Goal: Transaction & Acquisition: Purchase product/service

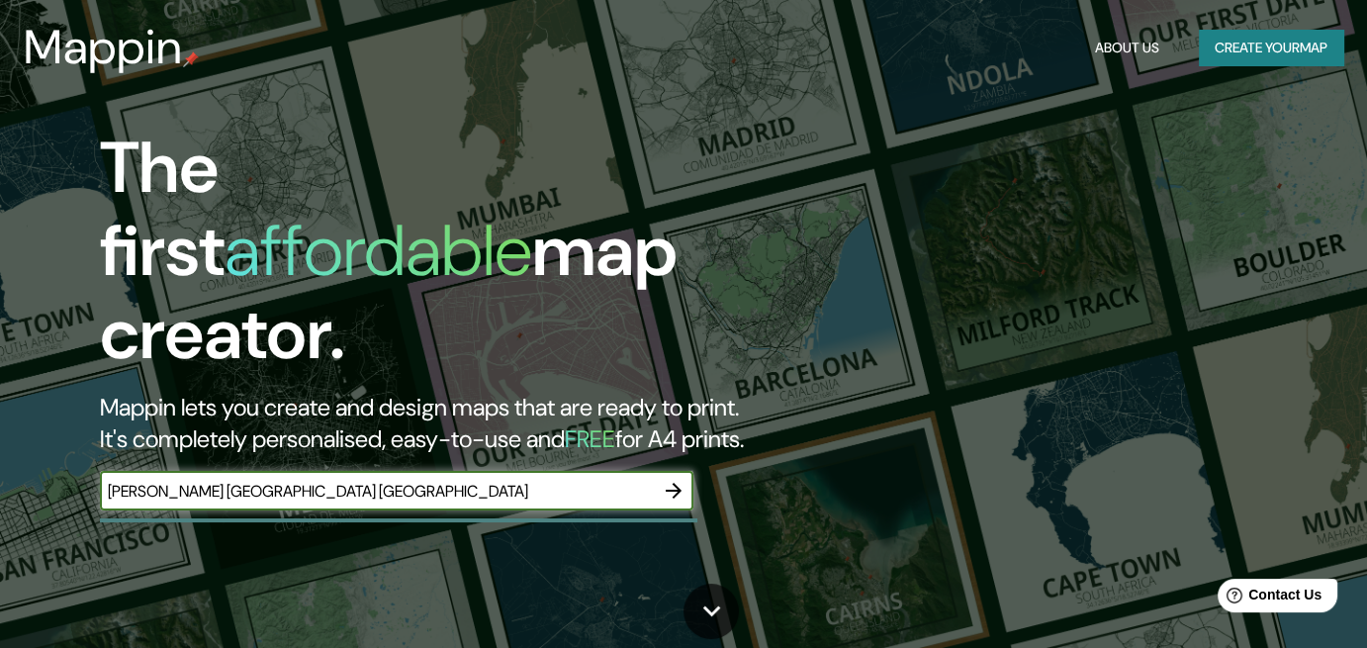
type input "[PERSON_NAME] [GEOGRAPHIC_DATA] [GEOGRAPHIC_DATA]"
click at [660, 474] on button "button" at bounding box center [674, 491] width 40 height 40
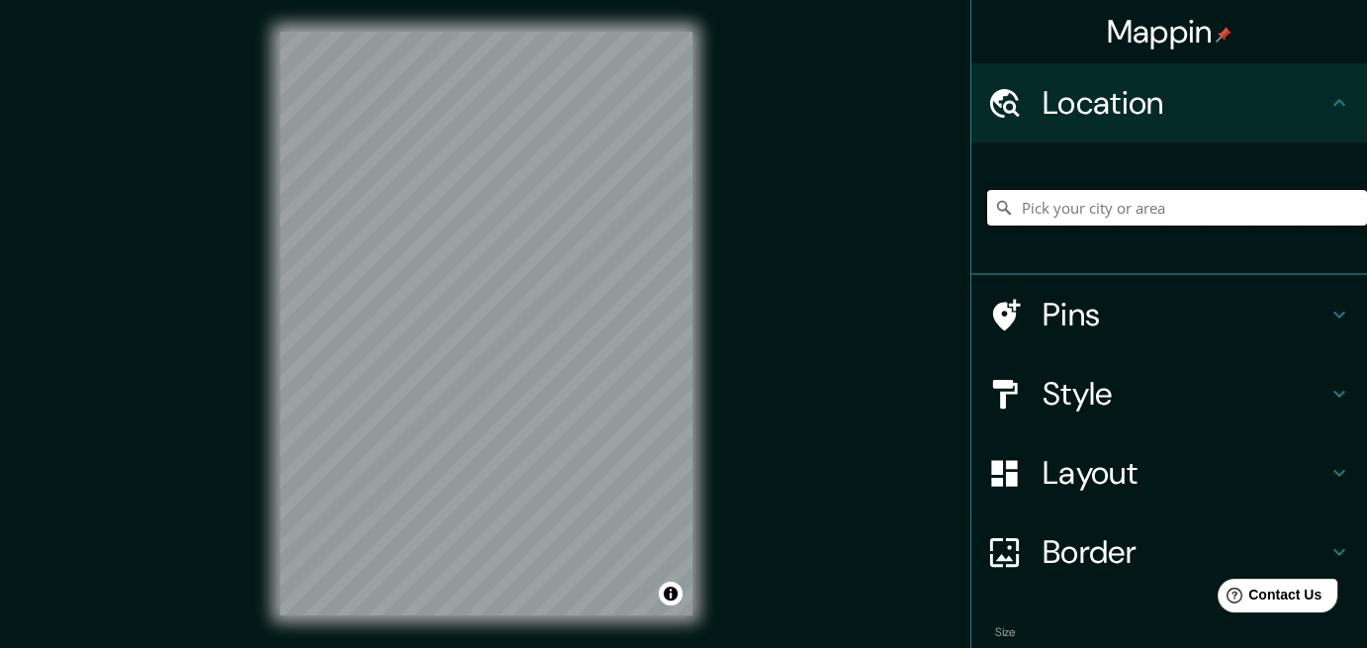
click at [1137, 219] on input "Pick your city or area" at bounding box center [1177, 208] width 380 height 36
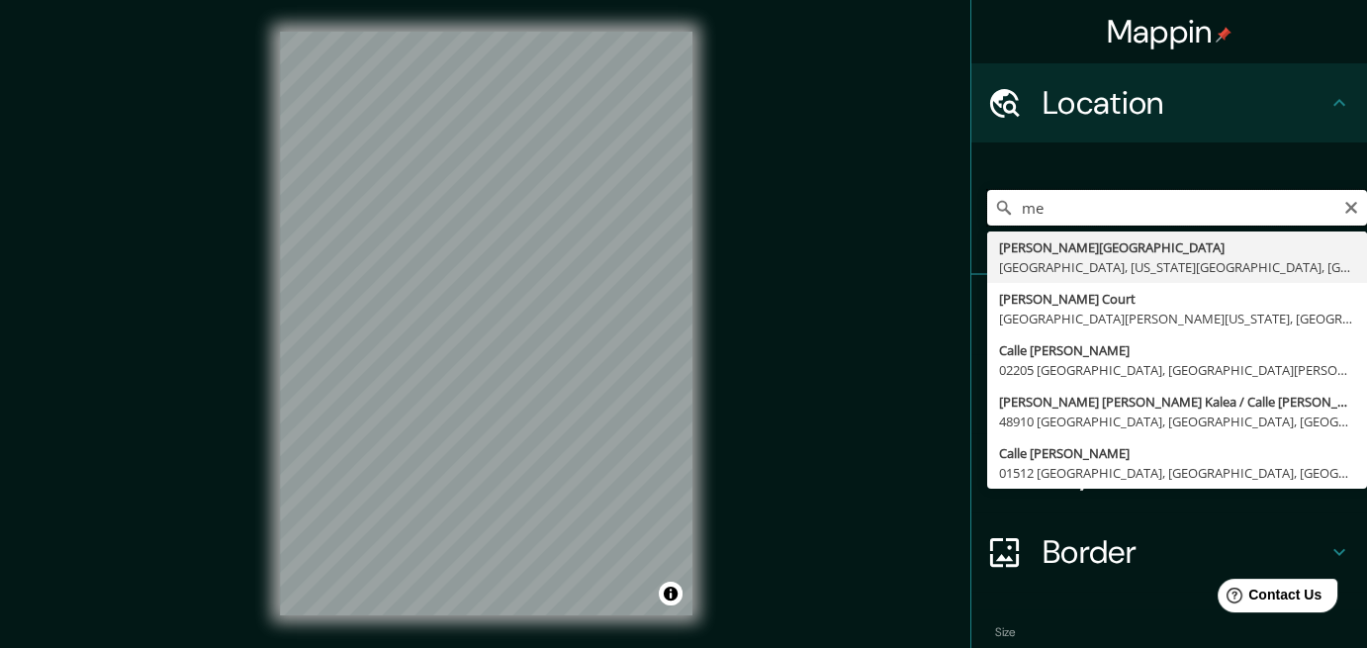
type input "m"
type input "c"
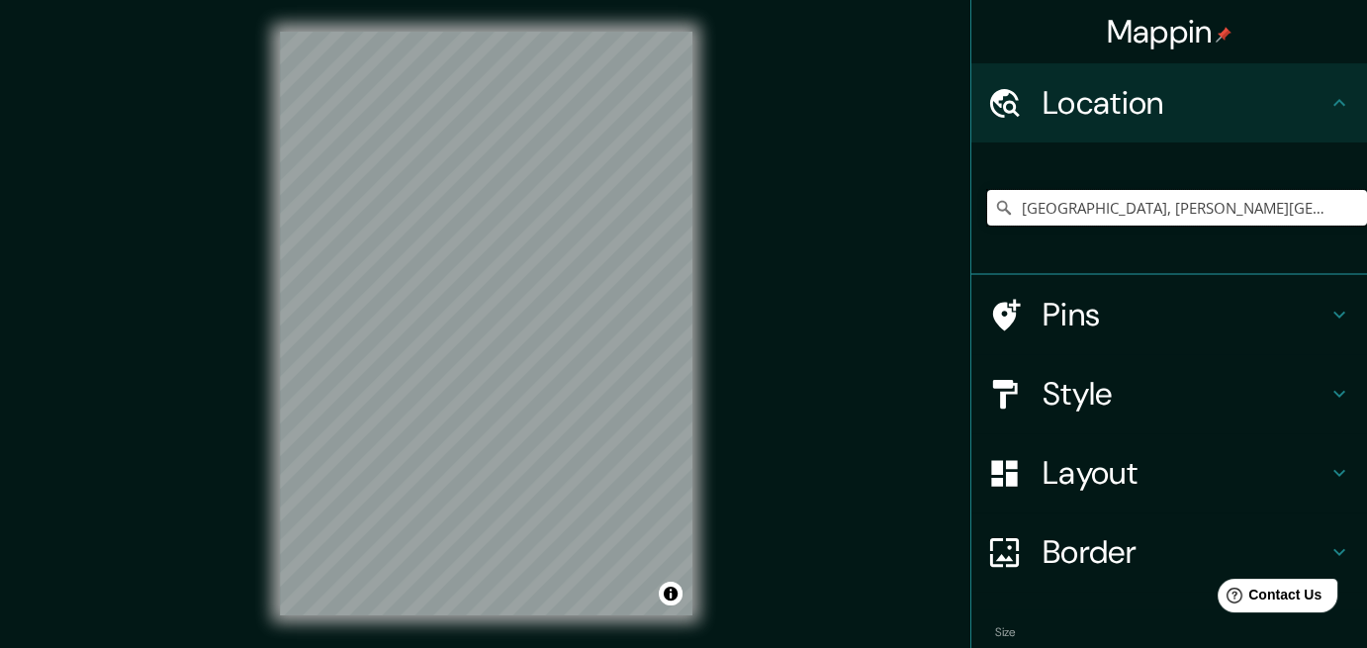
type input "Cali, Valle del Cauca, Colombia"
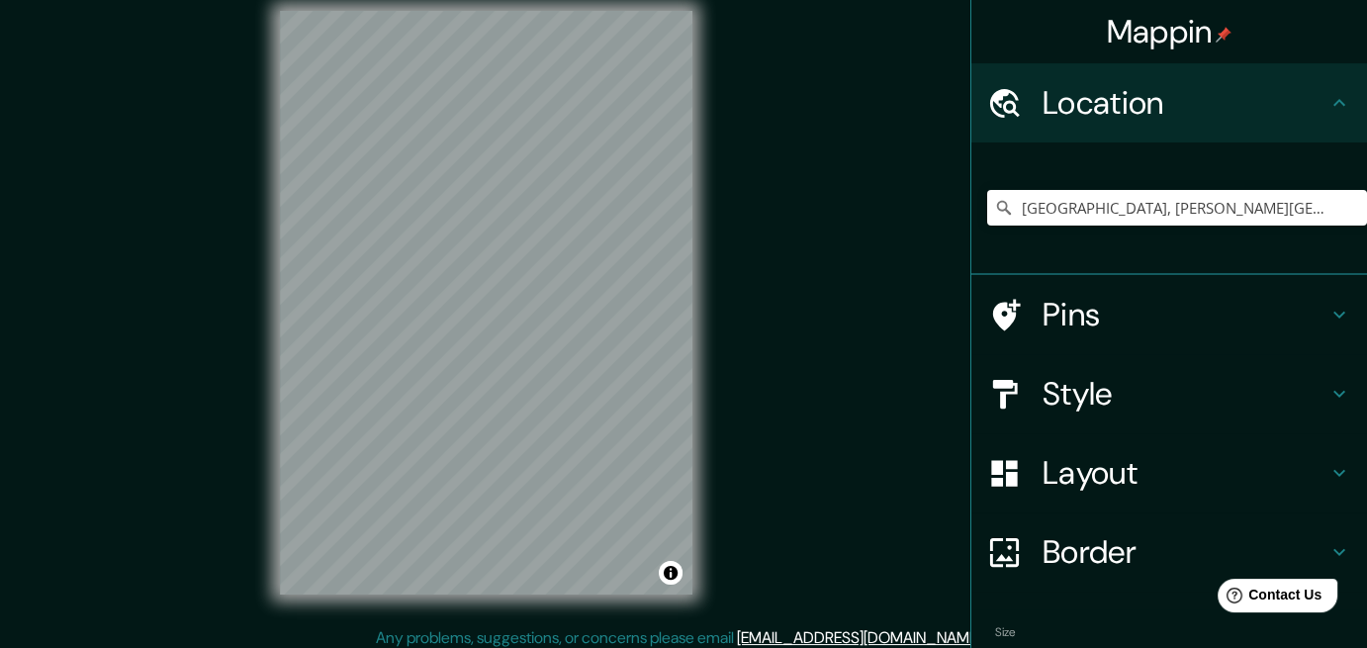
scroll to position [25, 0]
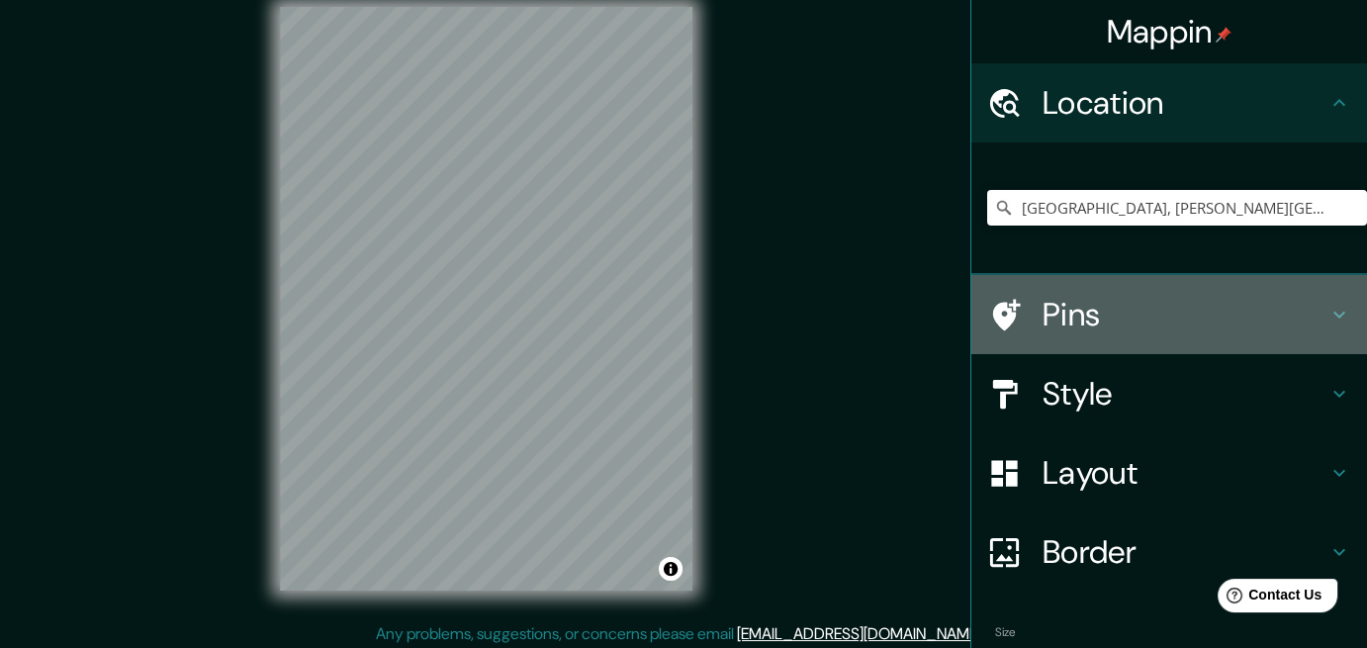
click at [1327, 314] on icon at bounding box center [1339, 315] width 24 height 24
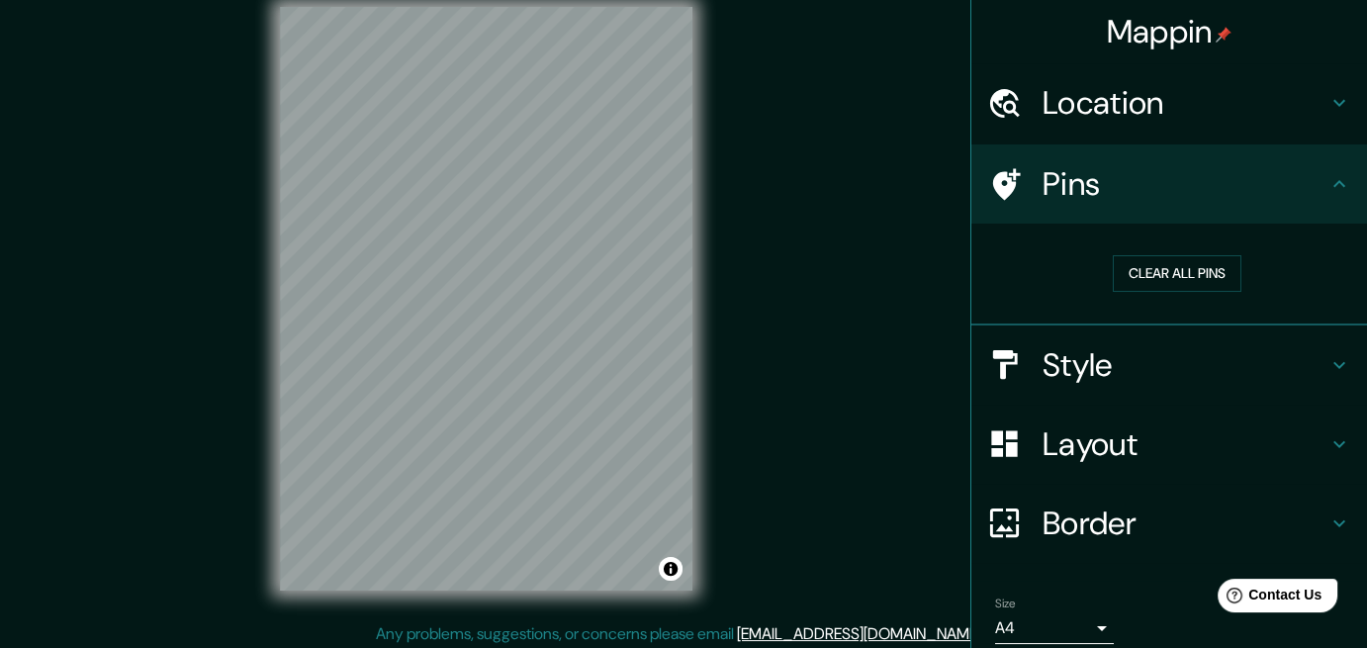
click at [1330, 362] on icon at bounding box center [1339, 365] width 24 height 24
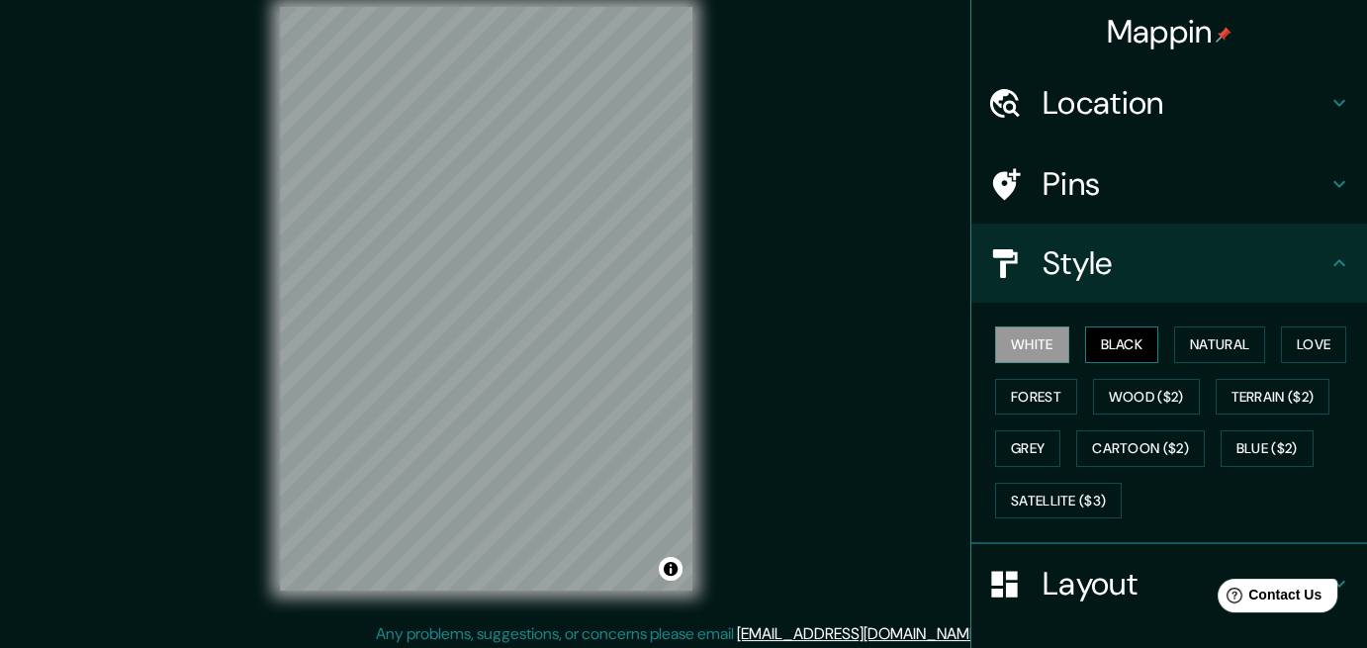
click at [1130, 343] on button "Black" at bounding box center [1122, 344] width 74 height 37
click at [1063, 489] on button "Satellite ($3)" at bounding box center [1058, 501] width 127 height 37
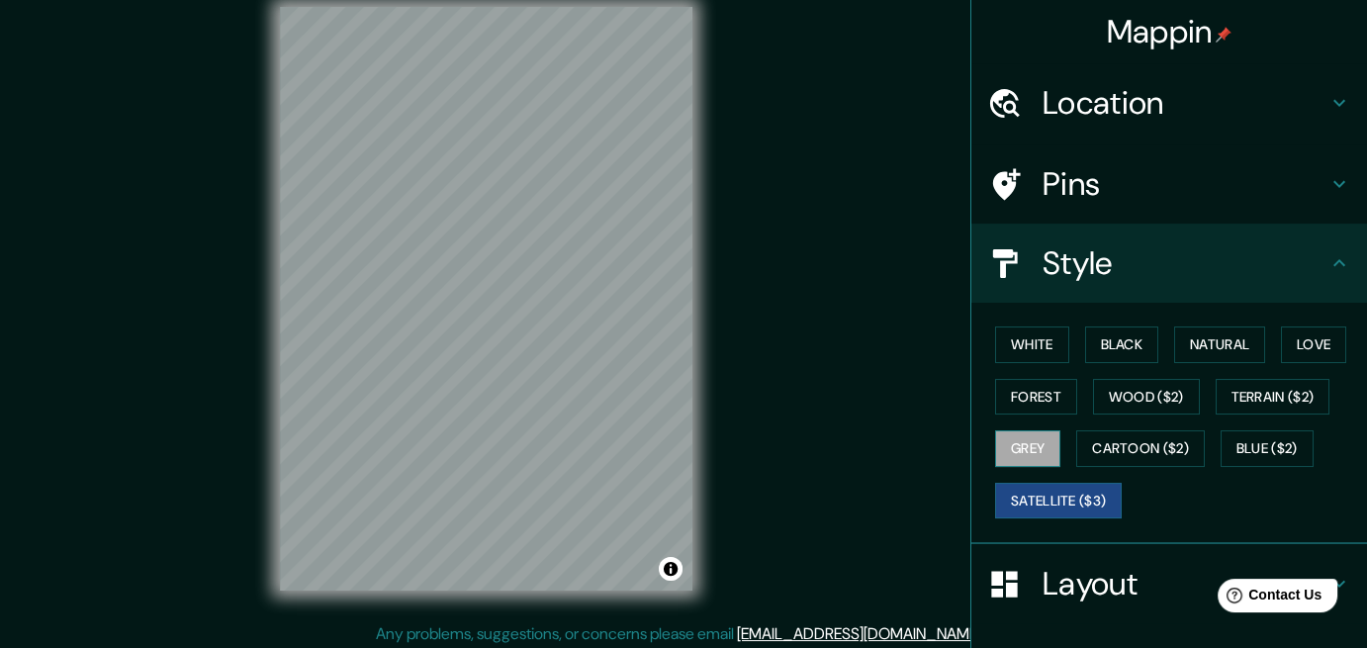
click at [1021, 451] on button "Grey" at bounding box center [1027, 448] width 65 height 37
click at [1029, 402] on button "Forest" at bounding box center [1036, 397] width 82 height 37
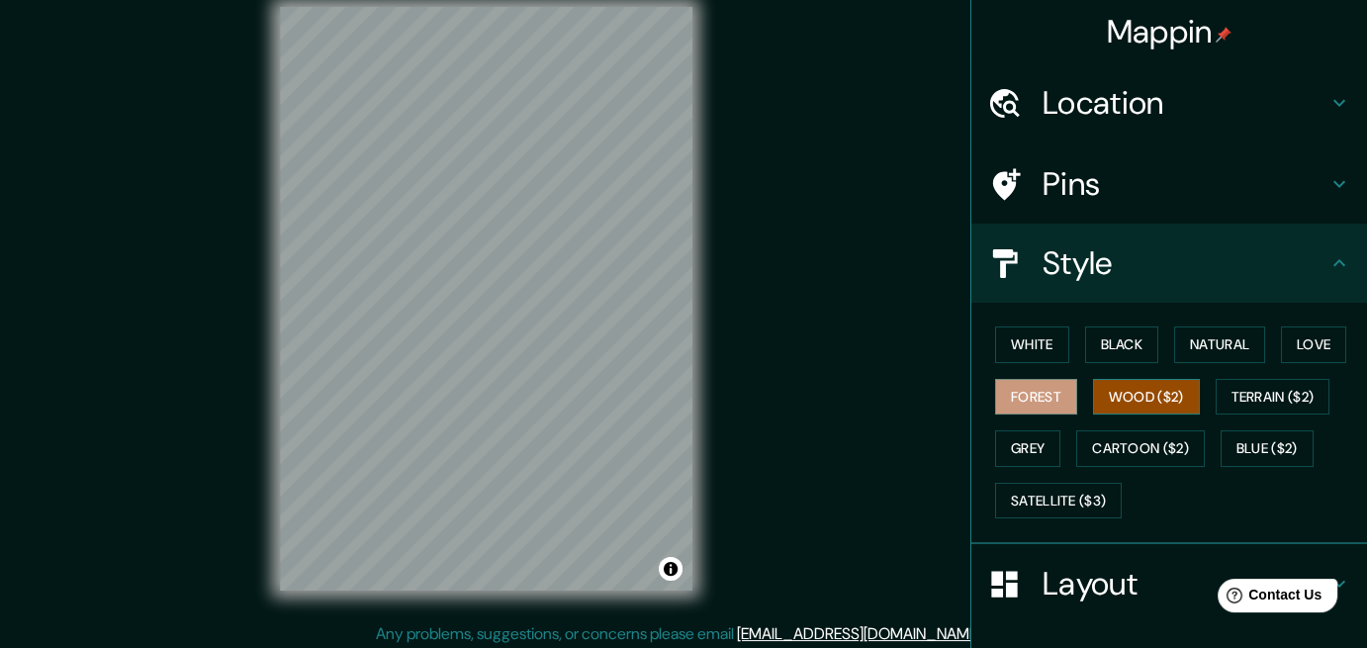
click at [1129, 406] on button "Wood ($2)" at bounding box center [1146, 397] width 107 height 37
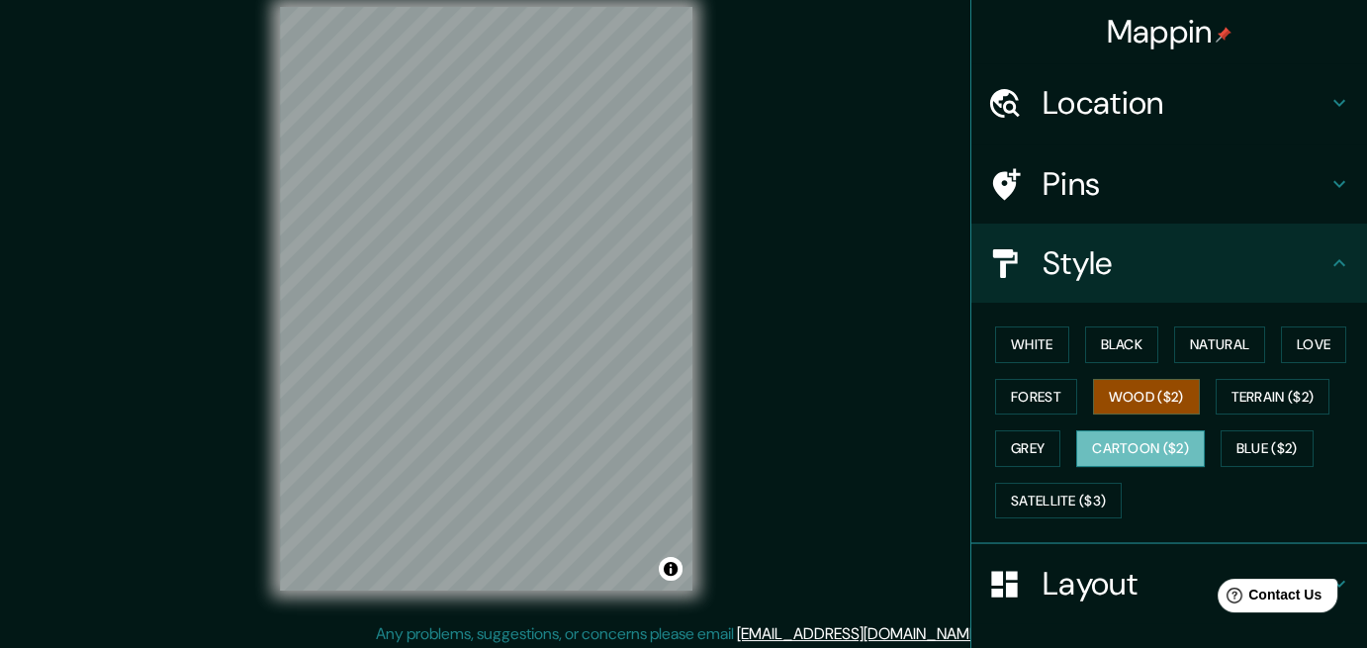
click at [1128, 441] on button "Cartoon ($2)" at bounding box center [1140, 448] width 129 height 37
click at [1274, 432] on button "Blue ($2)" at bounding box center [1267, 448] width 93 height 37
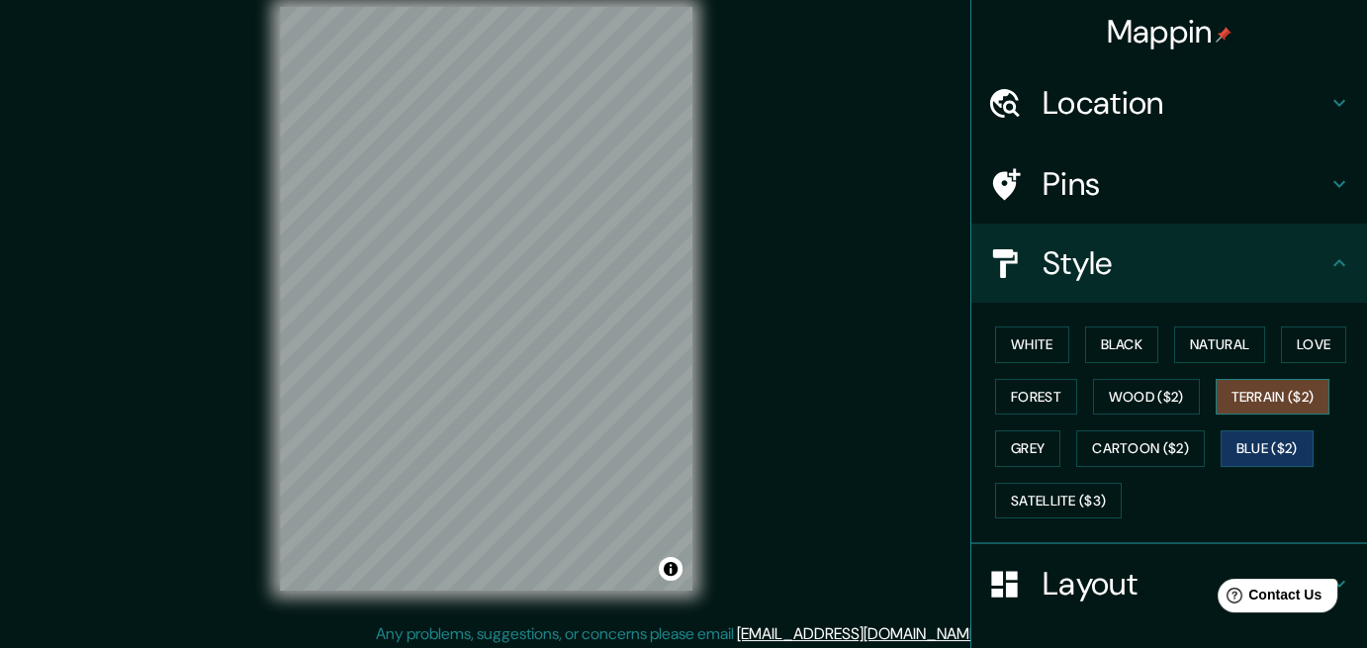
click at [1261, 396] on button "Terrain ($2)" at bounding box center [1273, 397] width 115 height 37
